Goal: Information Seeking & Learning: Learn about a topic

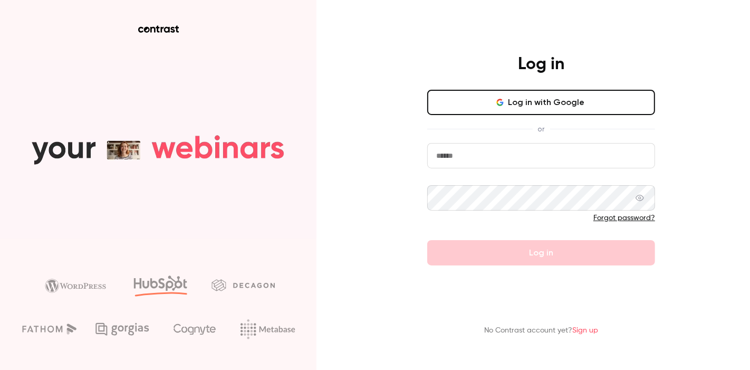
type input "**********"
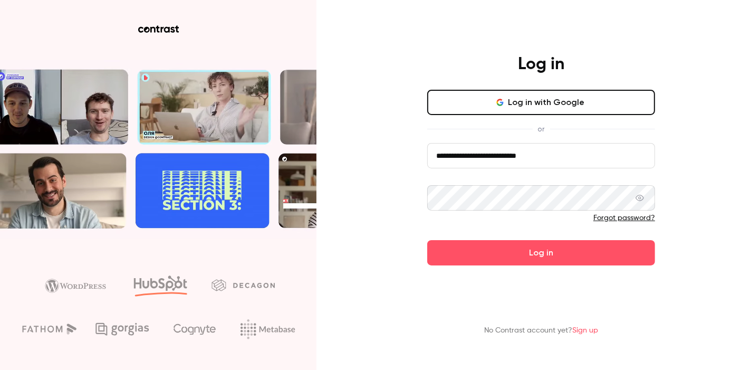
click at [491, 237] on form "**********" at bounding box center [541, 204] width 228 height 122
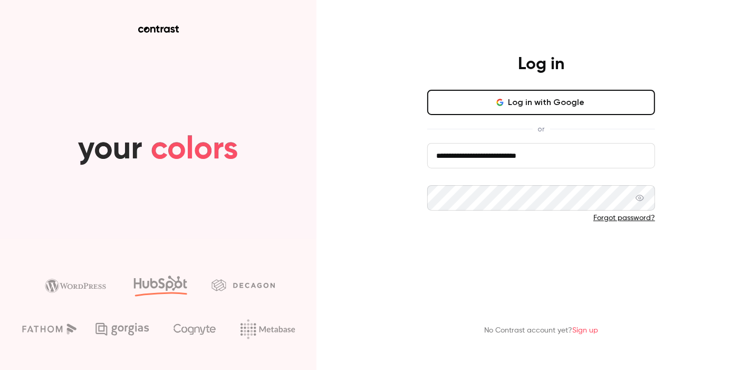
click at [510, 258] on button "Log in" at bounding box center [541, 252] width 228 height 25
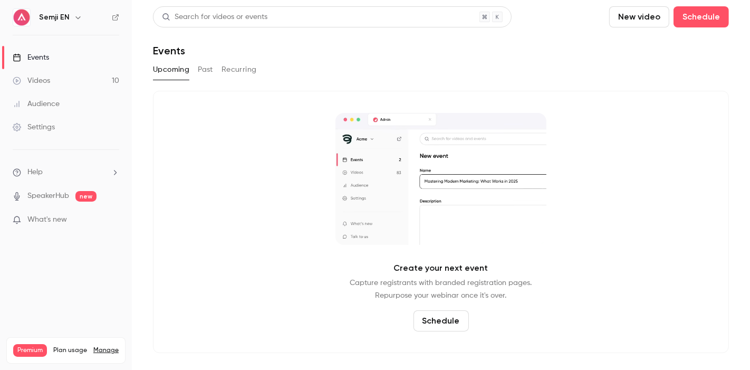
click at [76, 22] on button "button" at bounding box center [78, 17] width 13 height 13
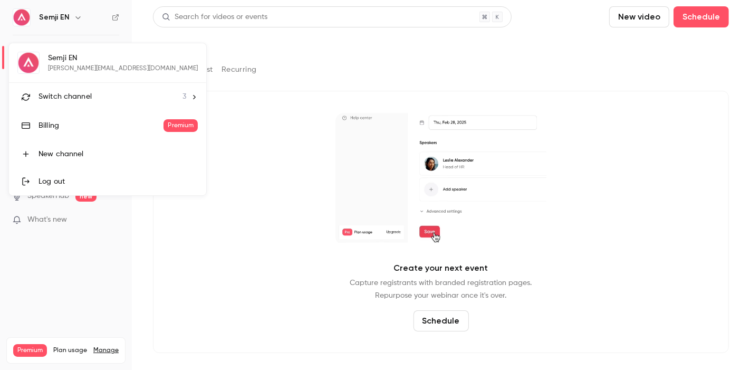
click at [71, 97] on span "Switch channel" at bounding box center [64, 96] width 53 height 11
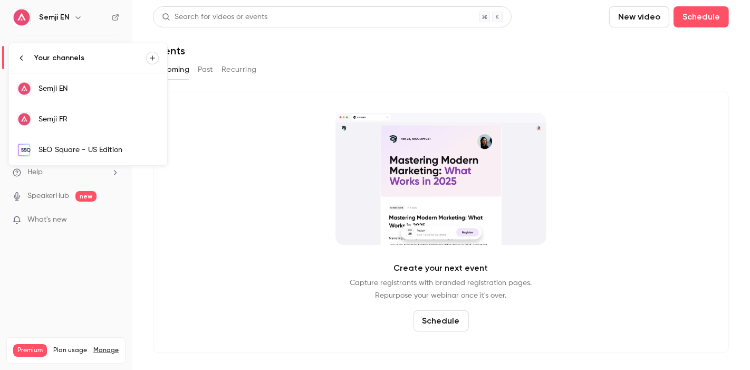
click at [87, 155] on link "SEO Square - US Edition" at bounding box center [88, 149] width 158 height 31
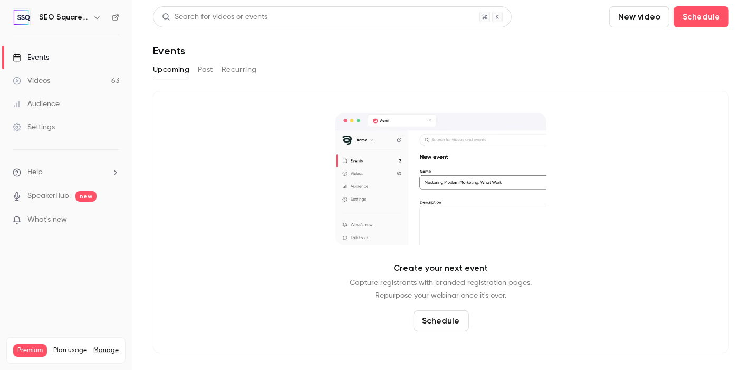
click at [208, 70] on button "Past" at bounding box center [205, 69] width 15 height 17
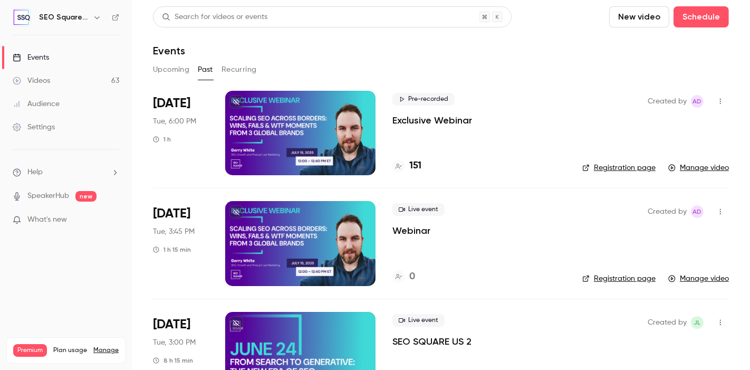
click at [43, 61] on div "Events" at bounding box center [31, 57] width 36 height 11
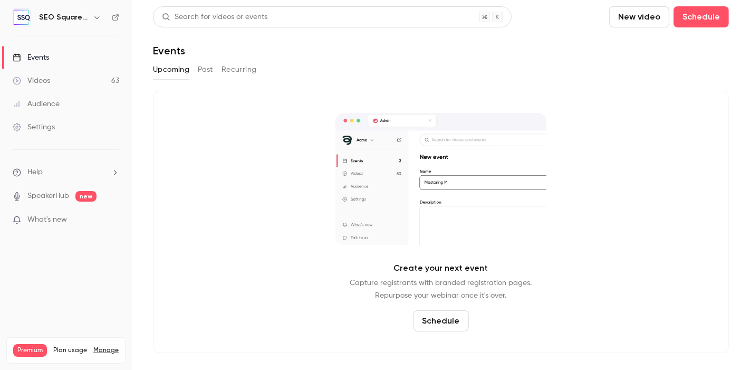
click at [86, 16] on h6 "SEO Square - US Edition" at bounding box center [64, 17] width 50 height 11
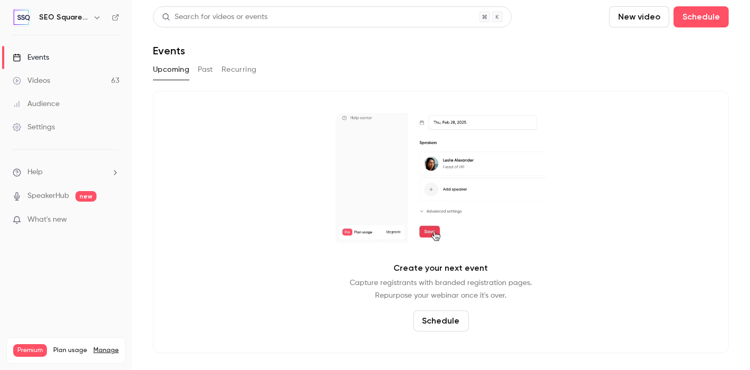
click at [93, 17] on icon "button" at bounding box center [97, 17] width 8 height 8
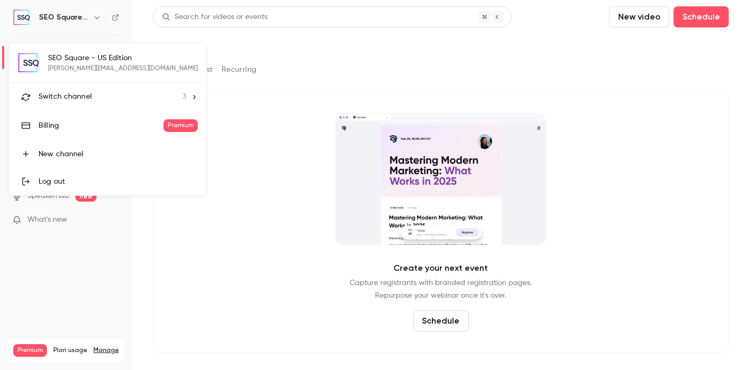
click at [59, 98] on span "Switch channel" at bounding box center [64, 96] width 53 height 11
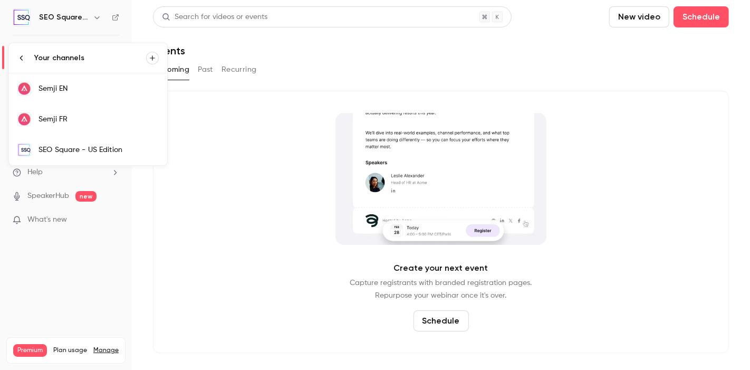
click at [64, 117] on div "Semji FR" at bounding box center [98, 119] width 120 height 11
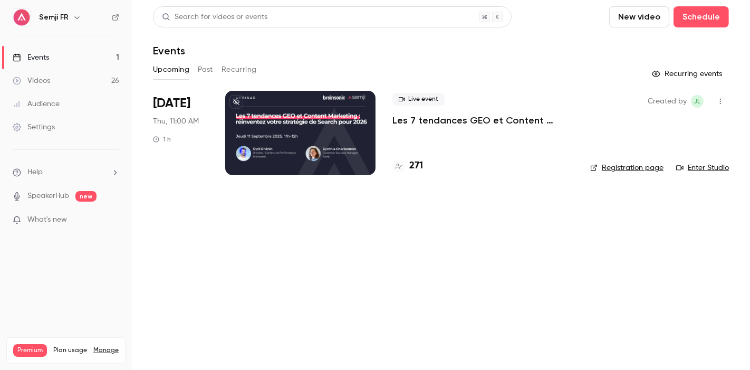
click at [166, 257] on main "Search for videos or events New video Schedule Events Upcoming Past Recurring R…" at bounding box center [441, 185] width 618 height 370
click at [549, 135] on div "Live event Les 7 tendances GEO et Content Marketing : réinventez votre stratégi…" at bounding box center [482, 133] width 181 height 84
click at [550, 135] on div "Live event Les 7 tendances GEO et Content Marketing : réinventez votre stratégi…" at bounding box center [482, 133] width 181 height 84
